Goal: Find specific page/section: Find specific page/section

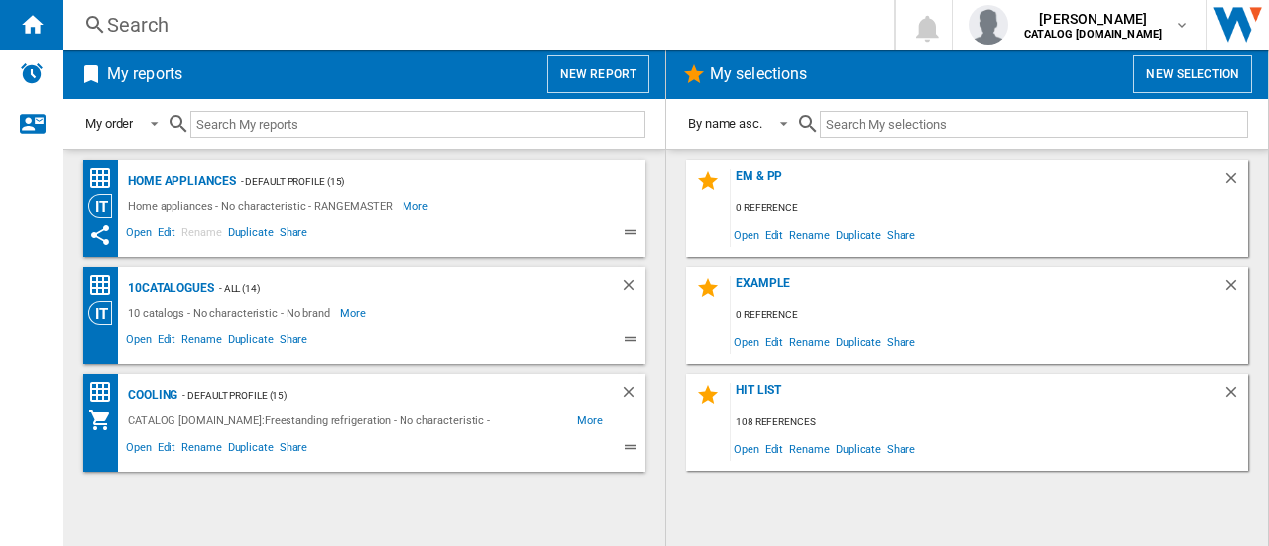
click at [159, 31] on div "Search" at bounding box center [475, 25] width 736 height 28
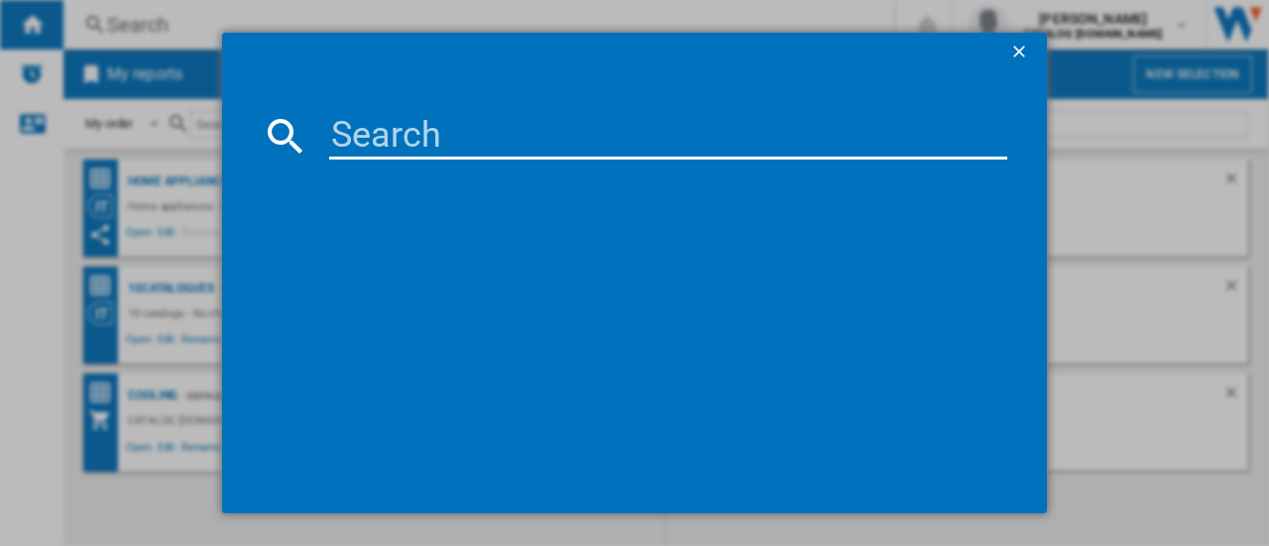
click at [426, 135] on input at bounding box center [668, 136] width 678 height 48
type input "rangemaster"
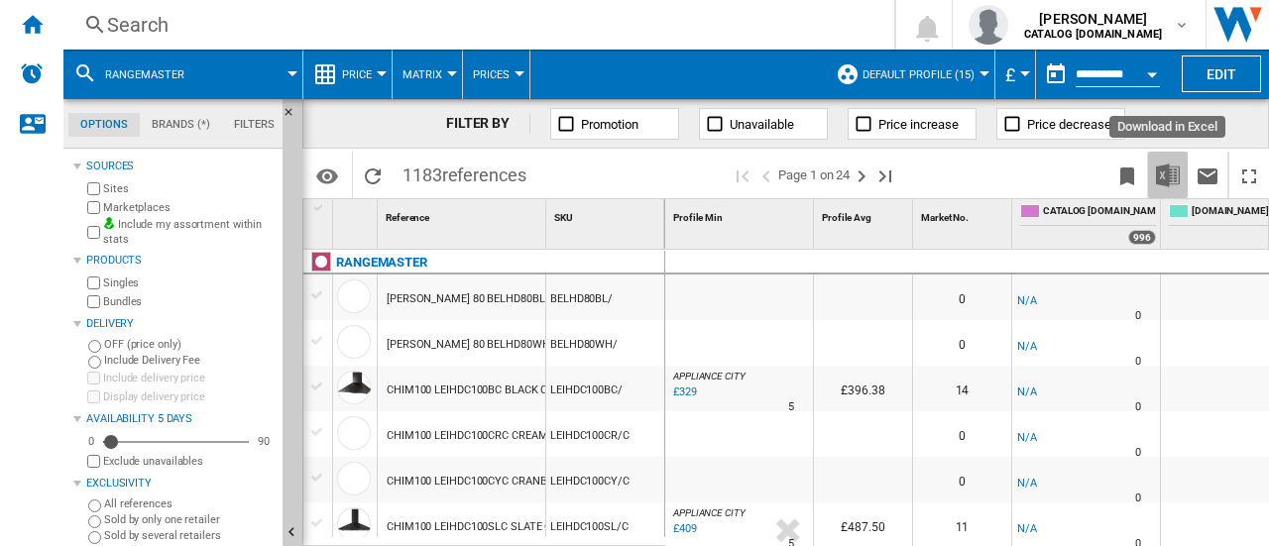
click at [1166, 172] on img "Download in Excel" at bounding box center [1168, 176] width 24 height 24
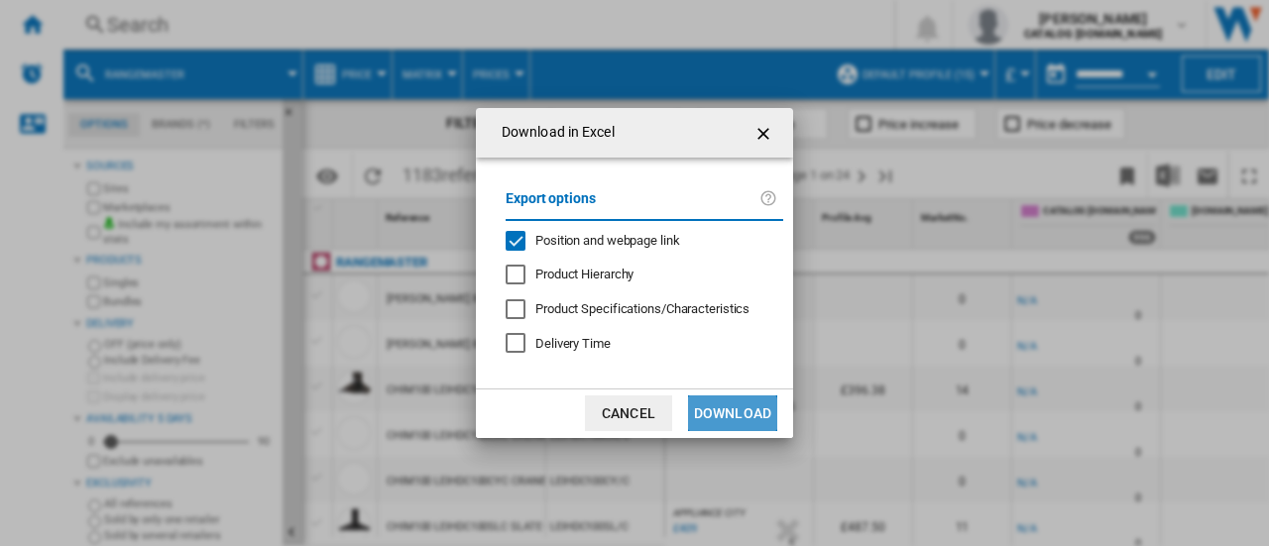
click at [720, 421] on button "Download" at bounding box center [732, 414] width 89 height 36
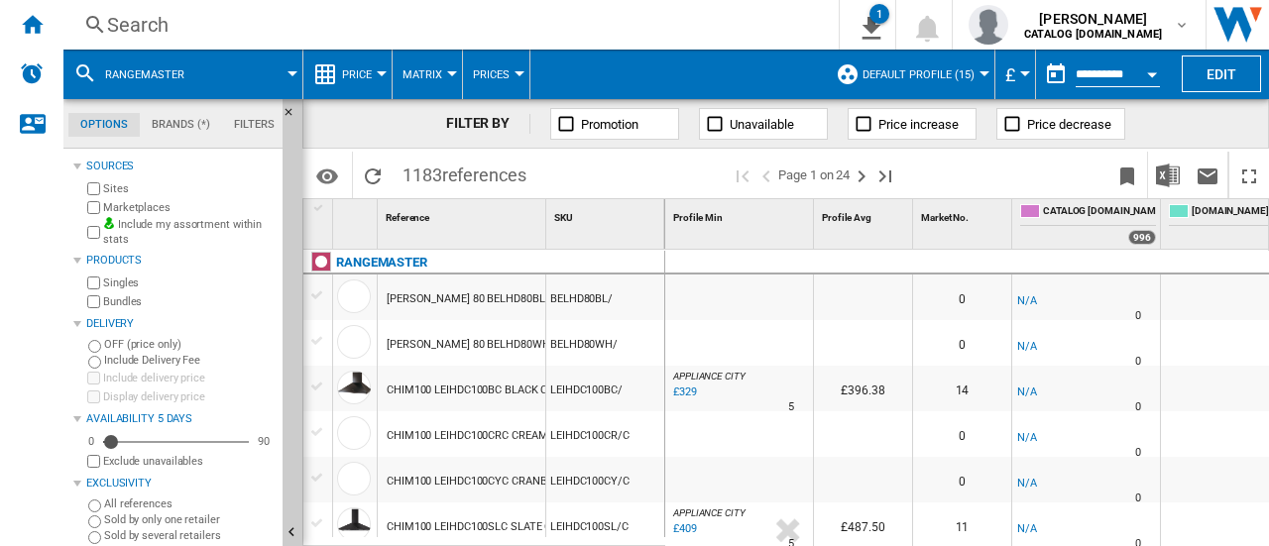
click at [137, 20] on div "Search" at bounding box center [447, 25] width 680 height 28
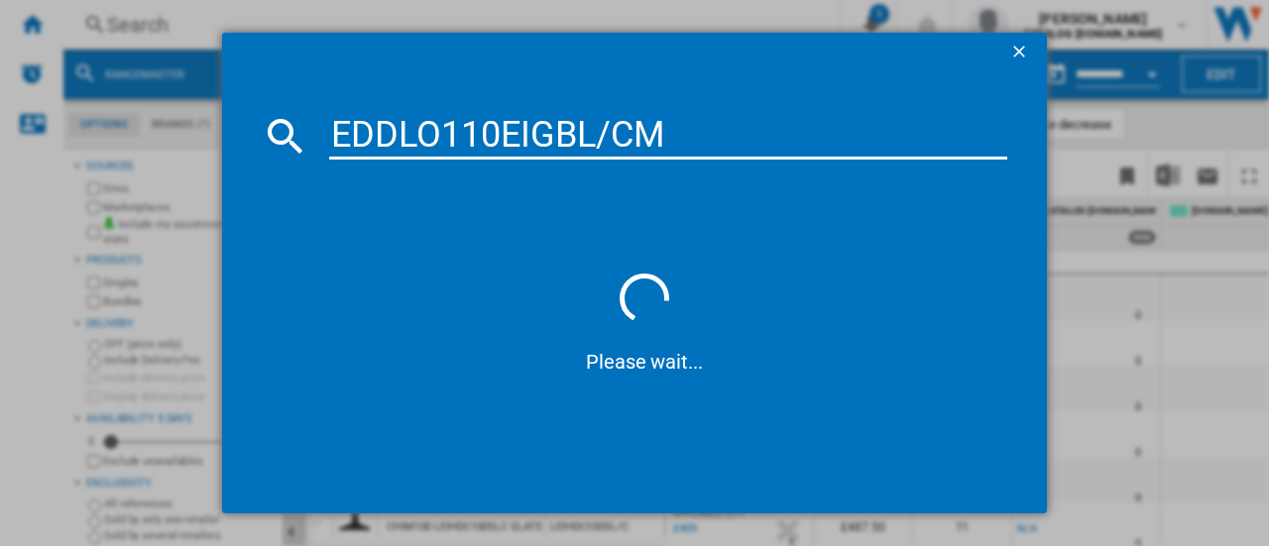
type input "EDDLO110EIGBL/CM1"
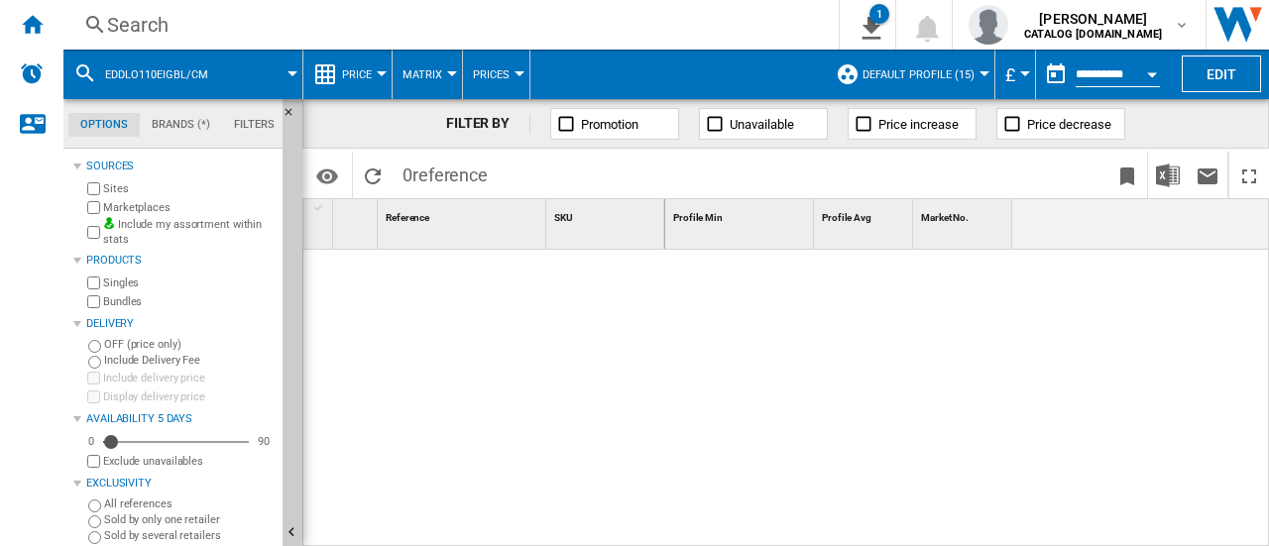
click at [405, 19] on div "Search" at bounding box center [447, 25] width 680 height 28
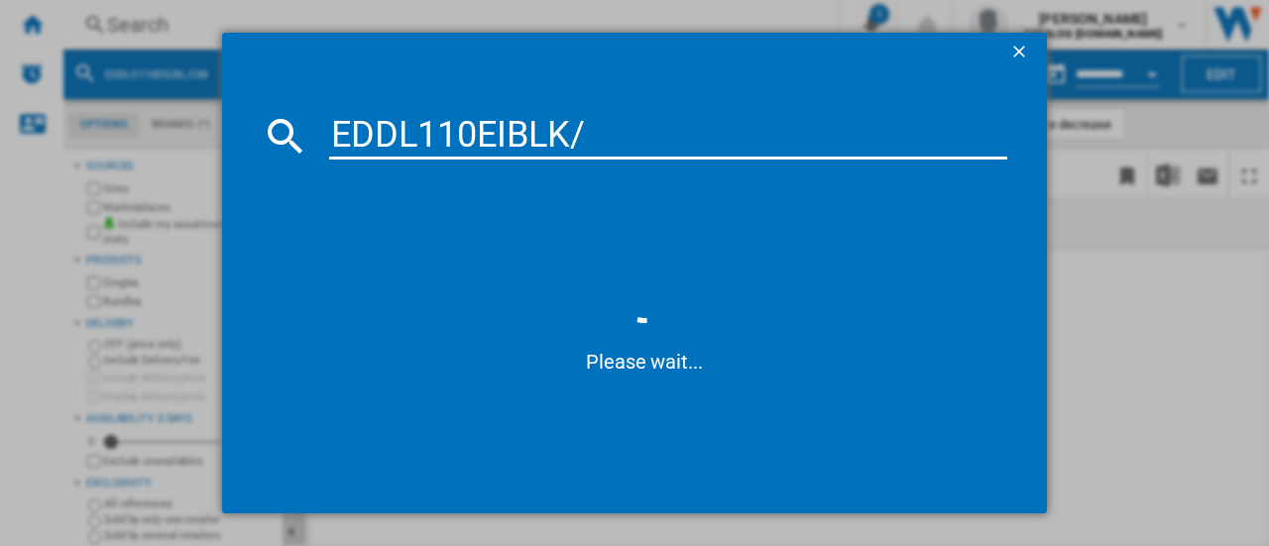
type input "EDDL110EIBLK"
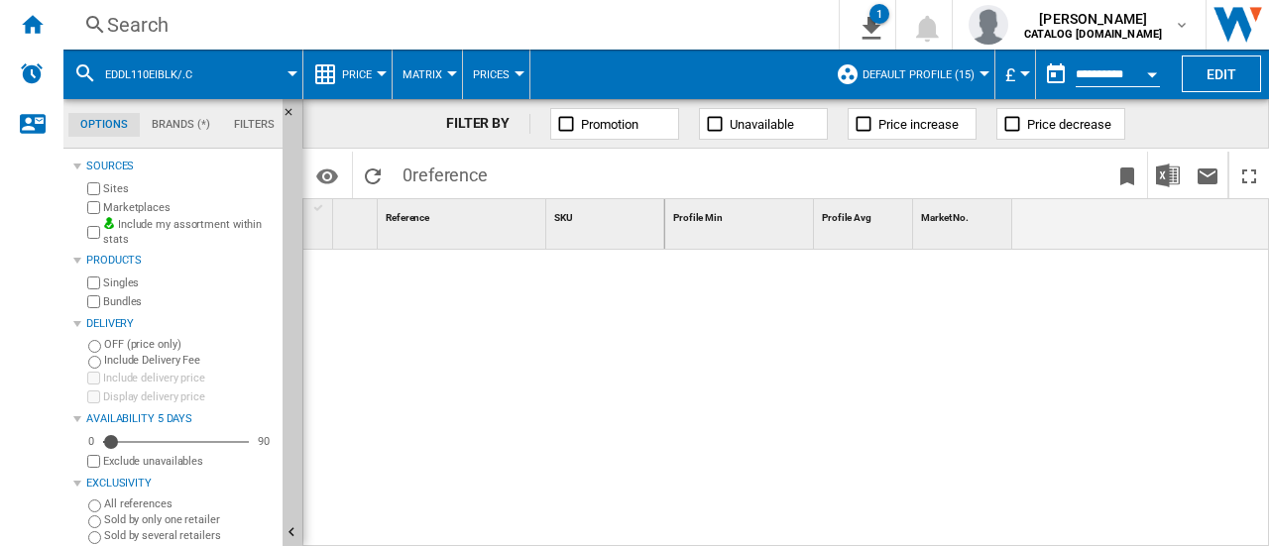
click at [246, 59] on span at bounding box center [256, 75] width 72 height 50
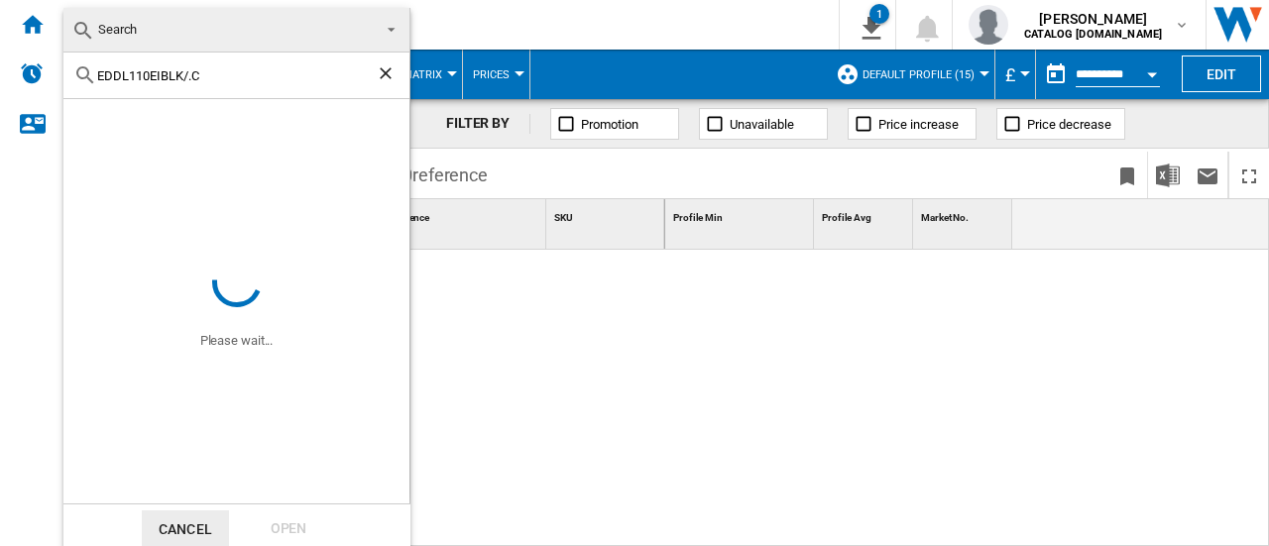
click at [276, 80] on input "EDDL110EIBLK/.C" at bounding box center [236, 75] width 279 height 15
type input "EDDL110EIBLKC"
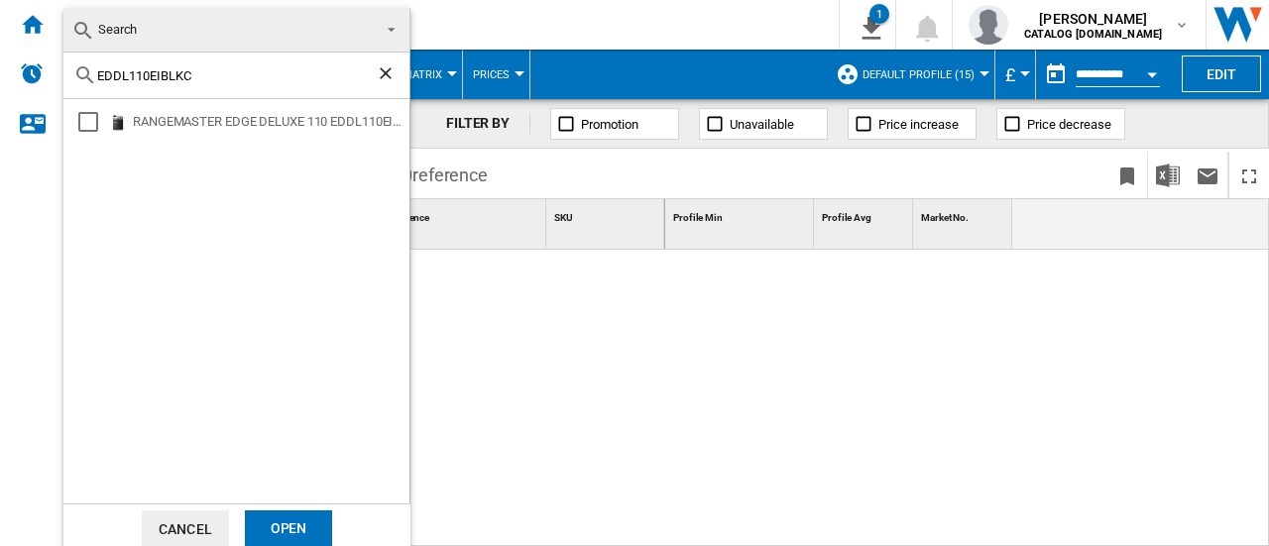
click at [254, 103] on div "RANGEMASTER EDGE DELUXE 110 EDDL110EIBLKC BLACK GLASS" at bounding box center [236, 301] width 346 height 405
click at [234, 118] on div "RANGEMASTER EDGE DELUXE 110 EDDL110EIBLKC BLACK GLASS" at bounding box center [270, 122] width 274 height 20
click at [292, 533] on div "Open" at bounding box center [288, 529] width 87 height 37
